Goal: Transaction & Acquisition: Subscribe to service/newsletter

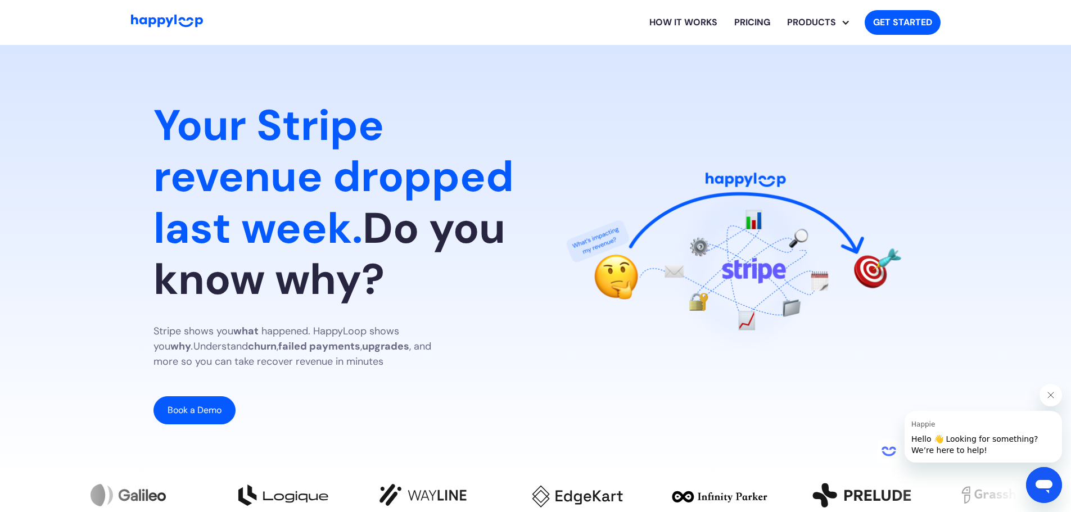
click at [538, 100] on div "Your Stripe revenue dropped last week. Do you know why? Stripe shows you what h…" at bounding box center [536, 262] width 765 height 370
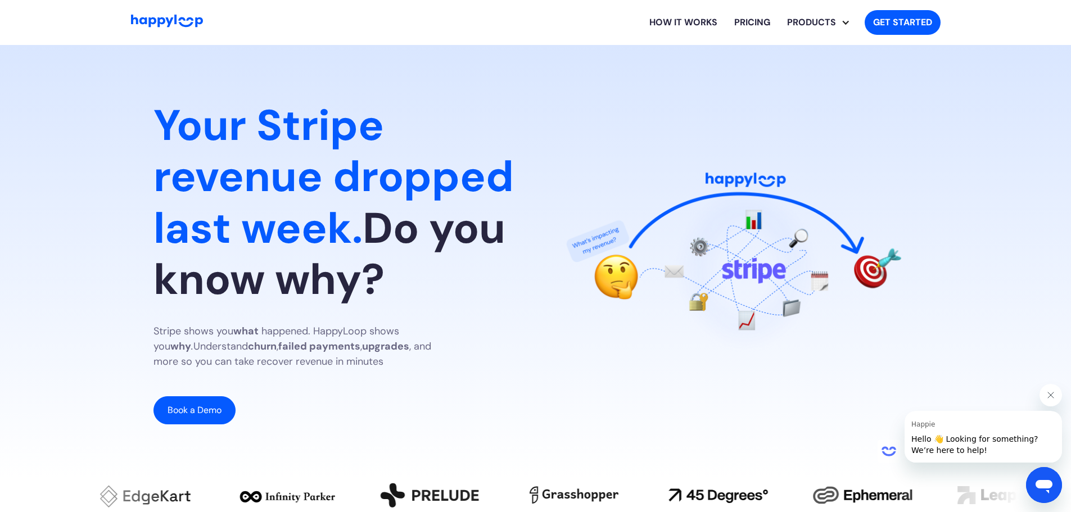
drag, startPoint x: 898, startPoint y: 206, endPoint x: 885, endPoint y: 139, distance: 68.7
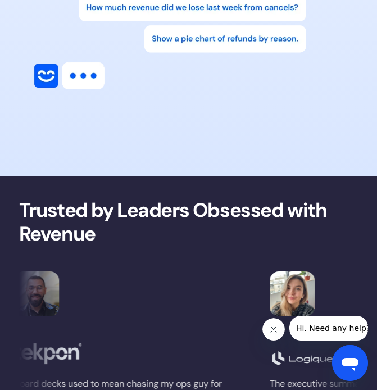
scroll to position [331, 0]
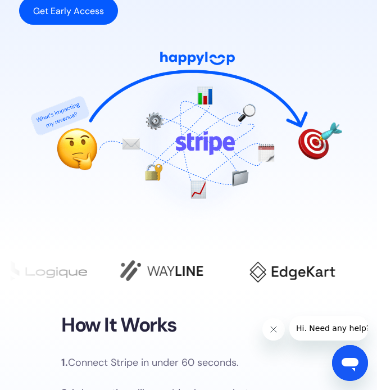
drag, startPoint x: 294, startPoint y: 209, endPoint x: 276, endPoint y: 15, distance: 194.2
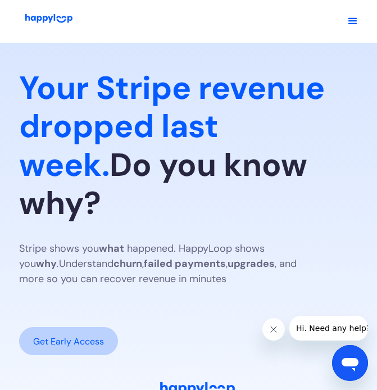
click at [76, 327] on link "Get Early Access" at bounding box center [68, 341] width 99 height 28
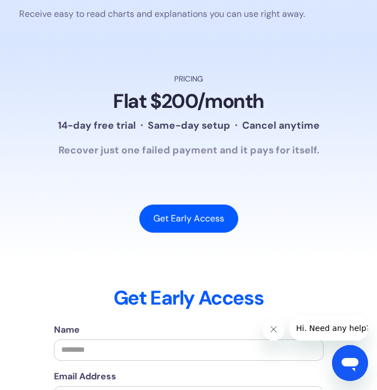
scroll to position [3247, 0]
